Goal: Navigation & Orientation: Find specific page/section

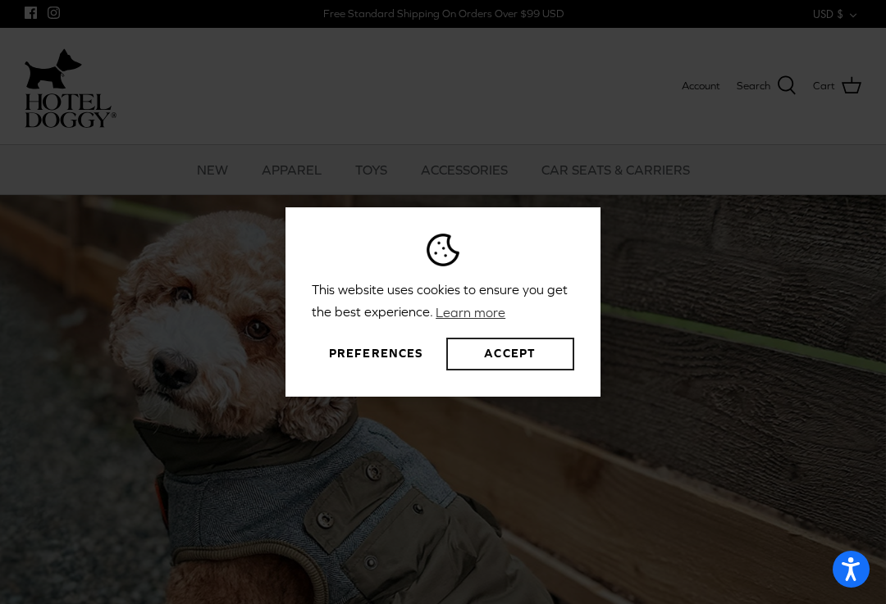
click at [543, 368] on button "Accept" at bounding box center [510, 354] width 128 height 33
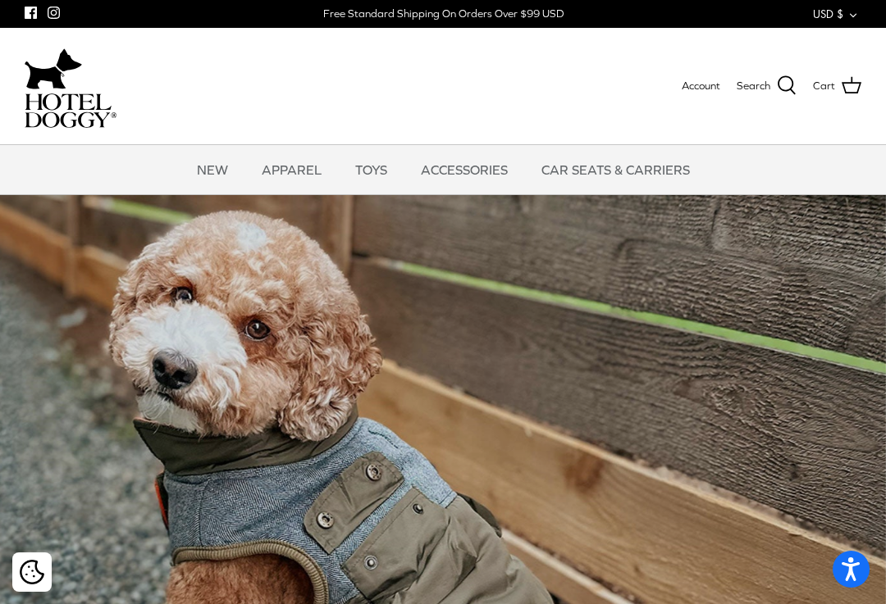
click at [367, 176] on link "TOYS" at bounding box center [370, 169] width 61 height 49
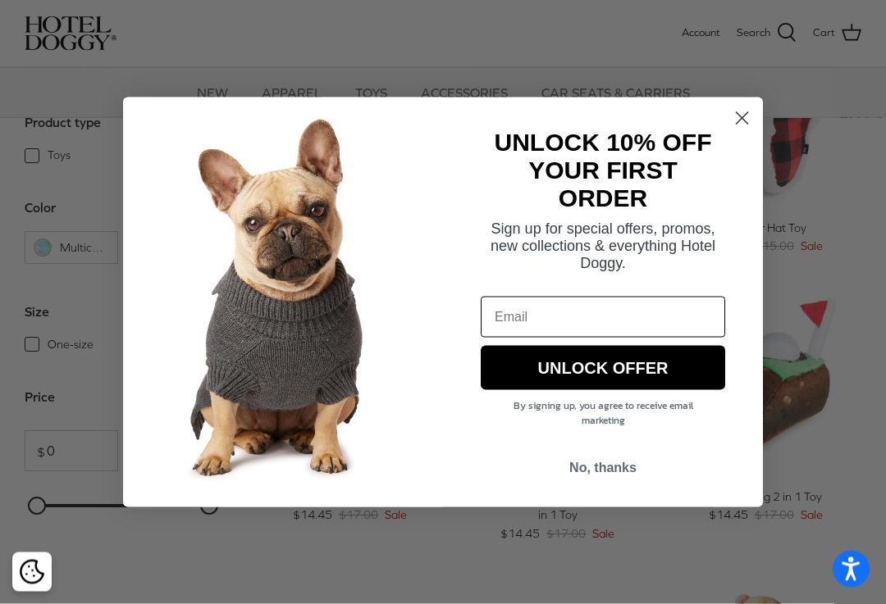
scroll to position [381, 0]
click at [735, 154] on form "UNLOCK 10% OFF YOUR FIRST ORDER Sign up for special offers, promos, new collect…" at bounding box center [443, 303] width 640 height 410
click at [744, 131] on circle "Close dialog" at bounding box center [741, 117] width 27 height 27
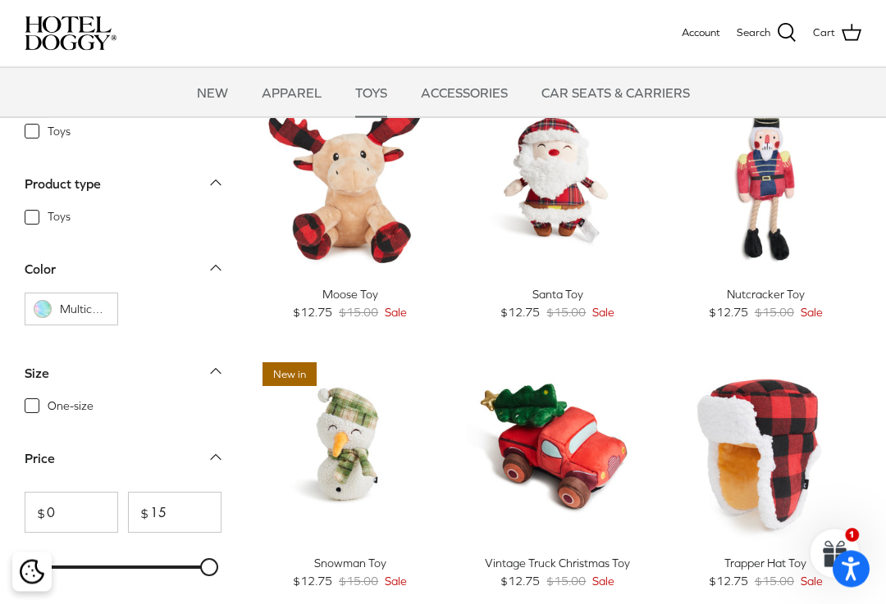
scroll to position [0, 0]
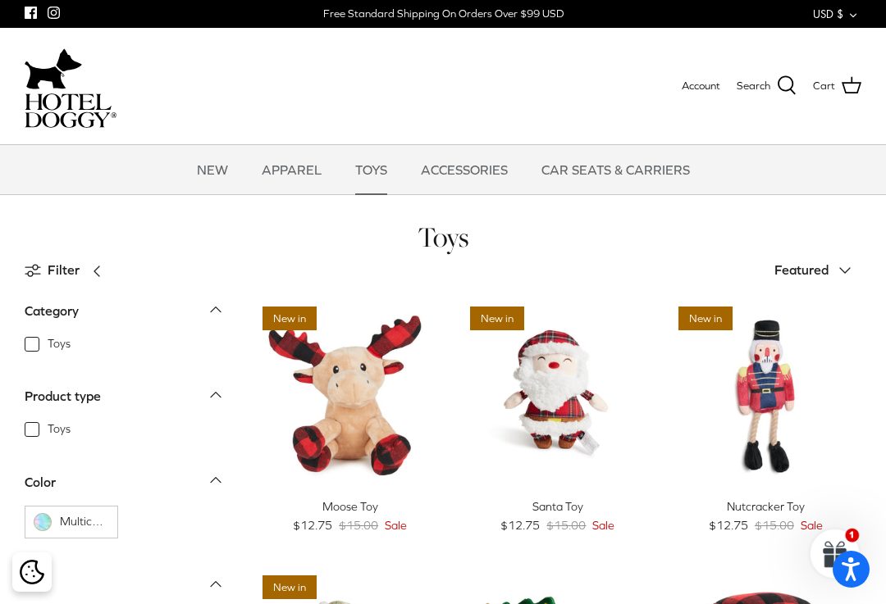
click at [216, 177] on link "NEW" at bounding box center [212, 169] width 61 height 49
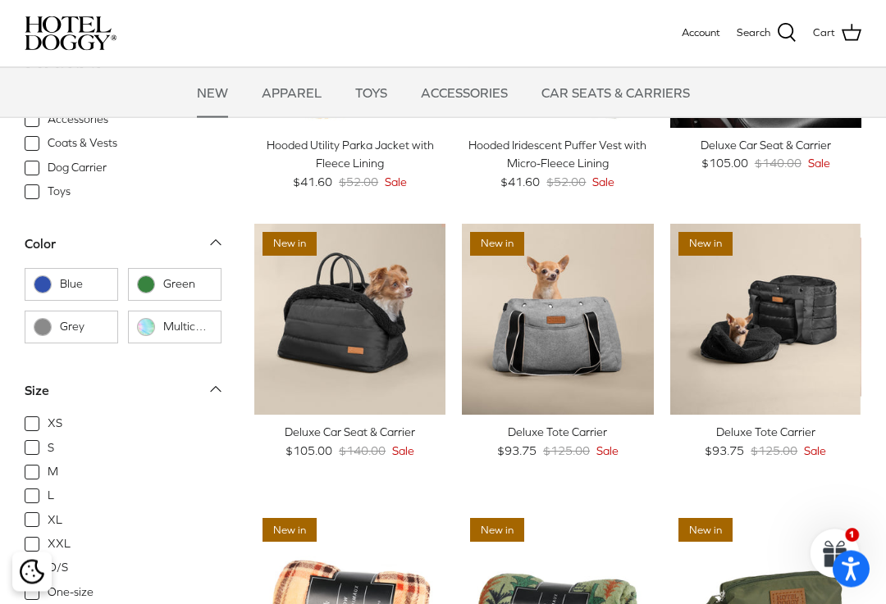
scroll to position [1380, 0]
